Goal: Task Accomplishment & Management: Complete application form

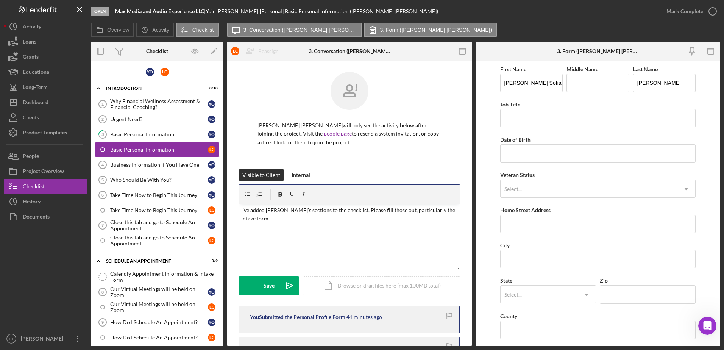
scroll to position [1, 0]
click at [450, 210] on p "I've added [PERSON_NAME]'s sections to the checklist. Please fill those out, pa…" at bounding box center [349, 214] width 217 height 17
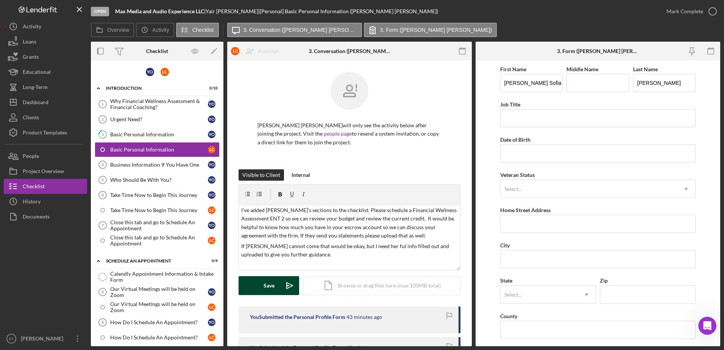
click at [264, 284] on div "Save" at bounding box center [268, 285] width 11 height 19
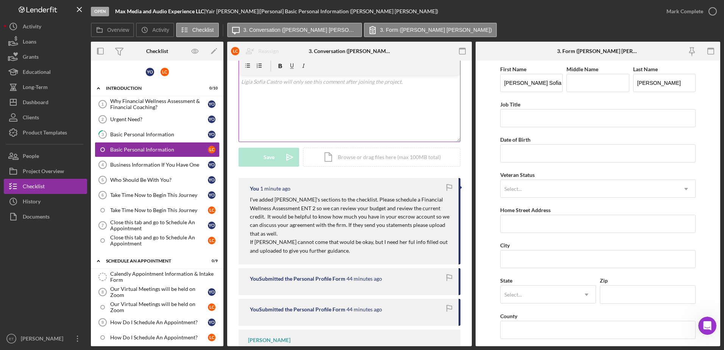
scroll to position [138, 0]
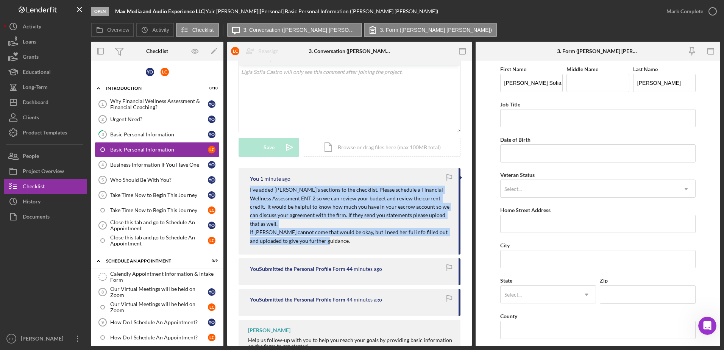
drag, startPoint x: 336, startPoint y: 241, endPoint x: 238, endPoint y: 192, distance: 109.5
click at [238, 192] on div "You 1 minute ago I've added [PERSON_NAME]'s sections to the checklist. Please s…" at bounding box center [349, 211] width 222 height 86
drag, startPoint x: 343, startPoint y: 241, endPoint x: 249, endPoint y: 191, distance: 106.3
click at [249, 191] on div "You 2 minutes ago I've added [PERSON_NAME]'s sections to the checklist. Please …" at bounding box center [349, 211] width 222 height 86
copy div "I've added [PERSON_NAME]'s sections to the checklist. Please schedule a Financi…"
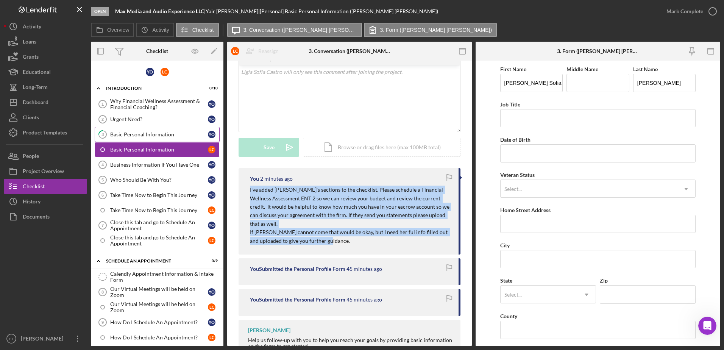
click at [162, 137] on div "Basic Personal Information" at bounding box center [159, 134] width 98 height 6
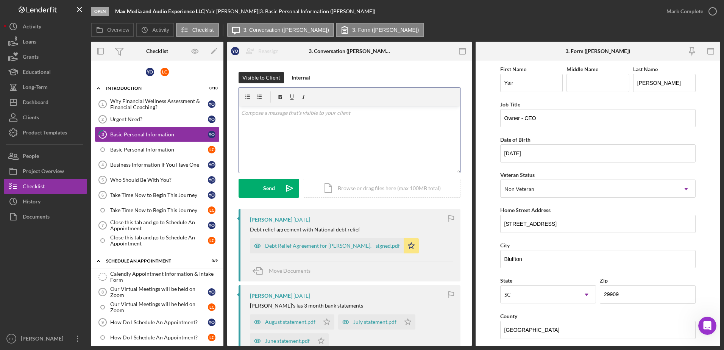
click at [274, 122] on div "v Color teal Color pink Remove color Add row above Add row below Add column bef…" at bounding box center [349, 139] width 221 height 66
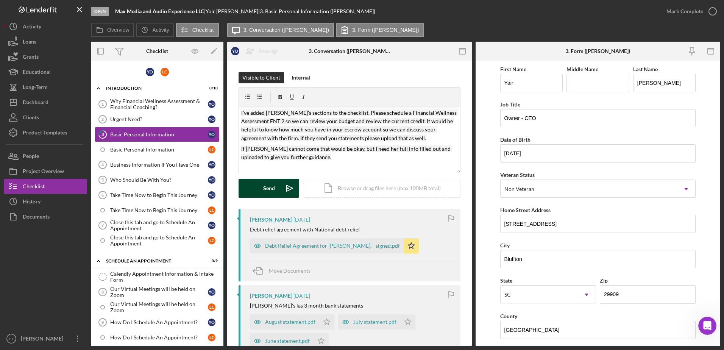
click at [271, 190] on div "Send" at bounding box center [269, 188] width 12 height 19
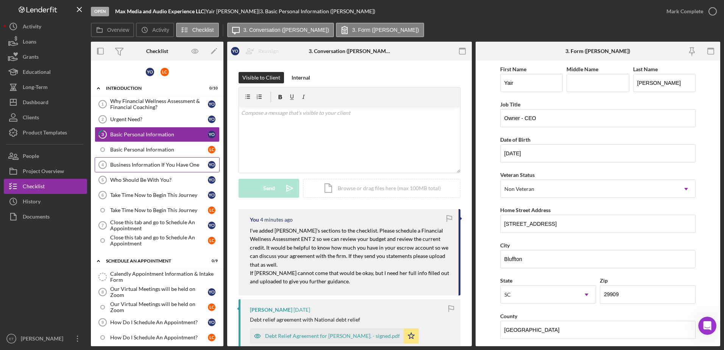
click at [151, 167] on div "Business Information If You Have One" at bounding box center [159, 165] width 98 height 6
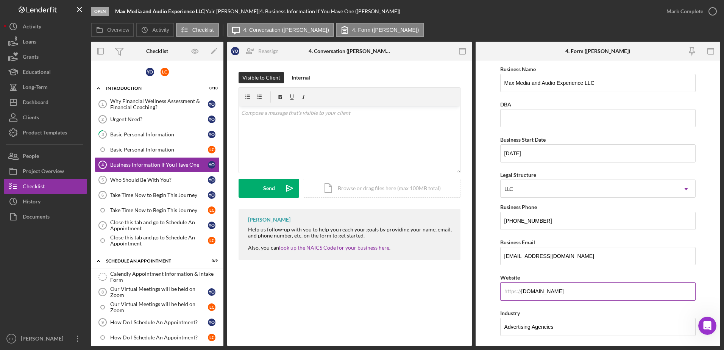
drag, startPoint x: 592, startPoint y: 291, endPoint x: 502, endPoint y: 288, distance: 89.7
click at [502, 288] on input "[DOMAIN_NAME]" at bounding box center [598, 291] width 196 height 18
